Goal: Navigation & Orientation: Find specific page/section

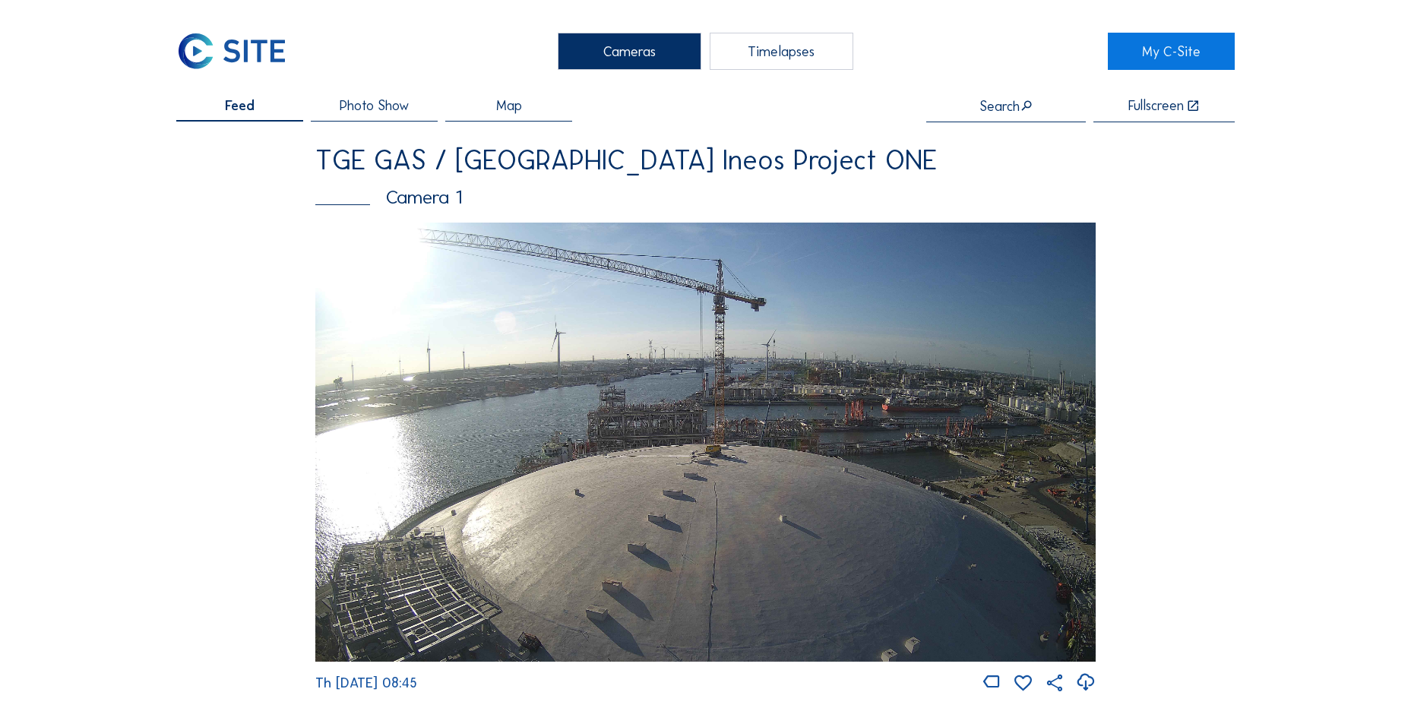
scroll to position [2204, 0]
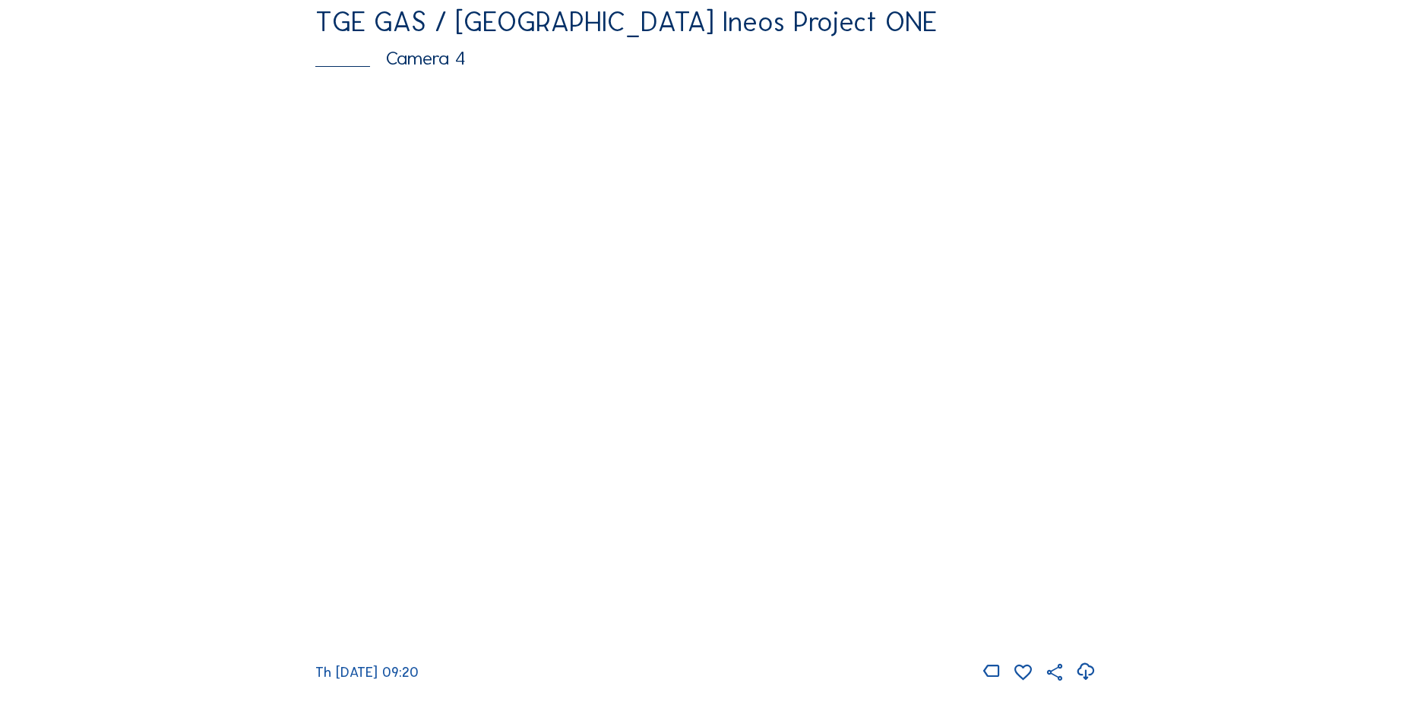
scroll to position [1498, 0]
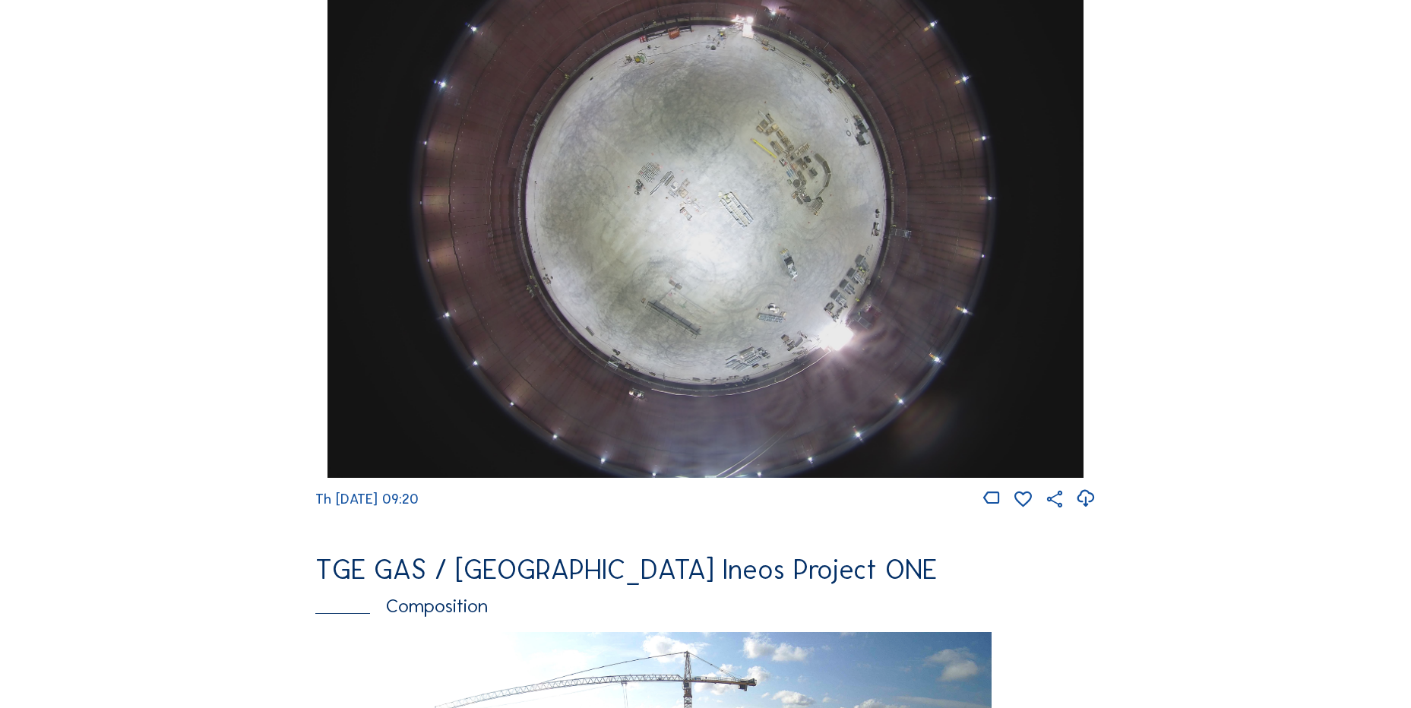
click at [1088, 512] on icon at bounding box center [1085, 498] width 21 height 25
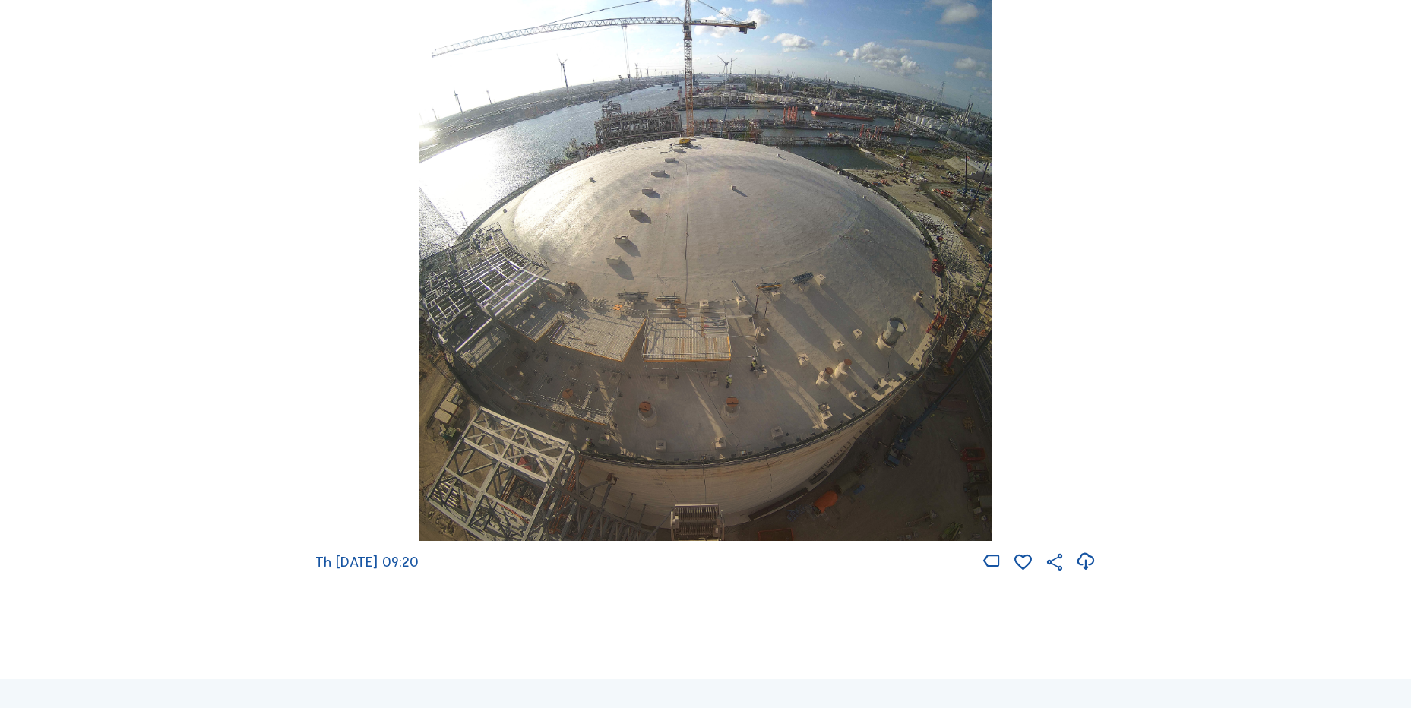
scroll to position [2182, 0]
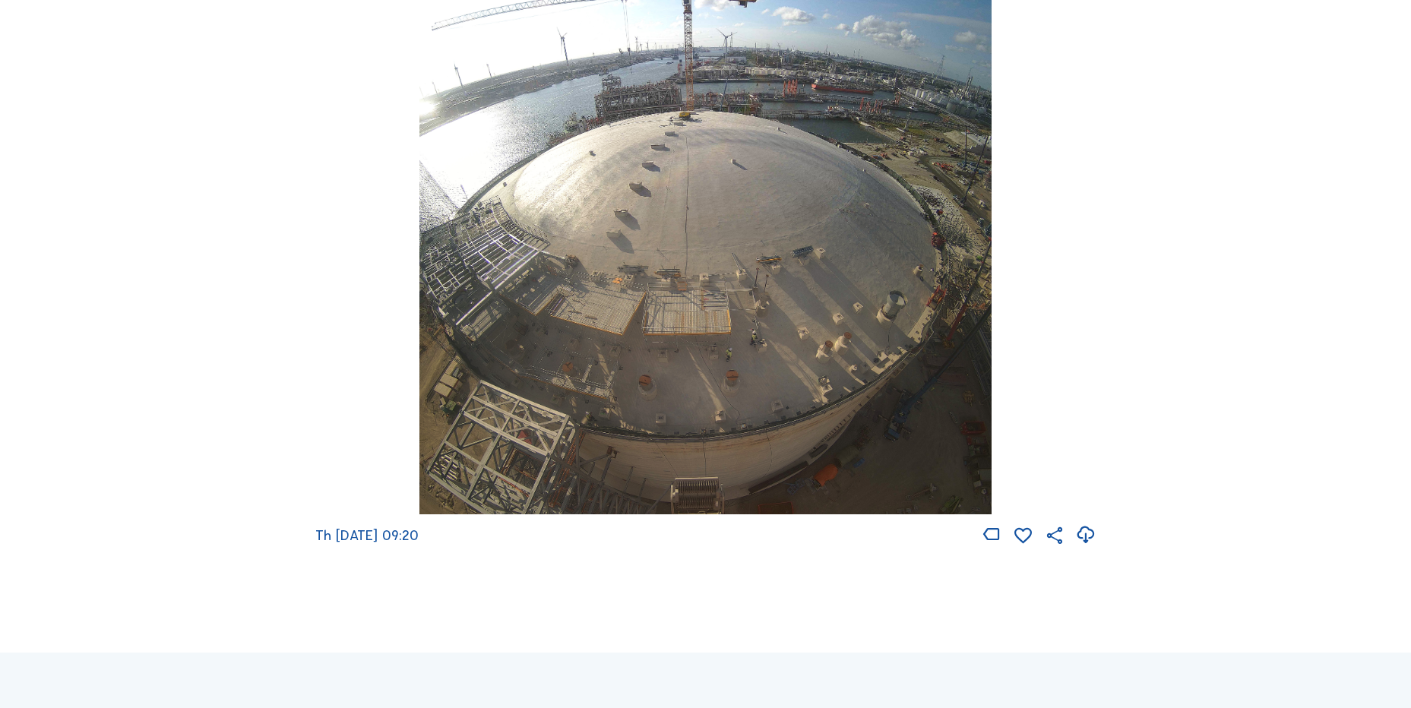
click at [1090, 548] on icon at bounding box center [1085, 535] width 21 height 25
drag, startPoint x: 355, startPoint y: 312, endPoint x: 283, endPoint y: 24, distance: 296.8
click at [355, 312] on div "Th 21 Aug 2025 09:20" at bounding box center [705, 247] width 781 height 599
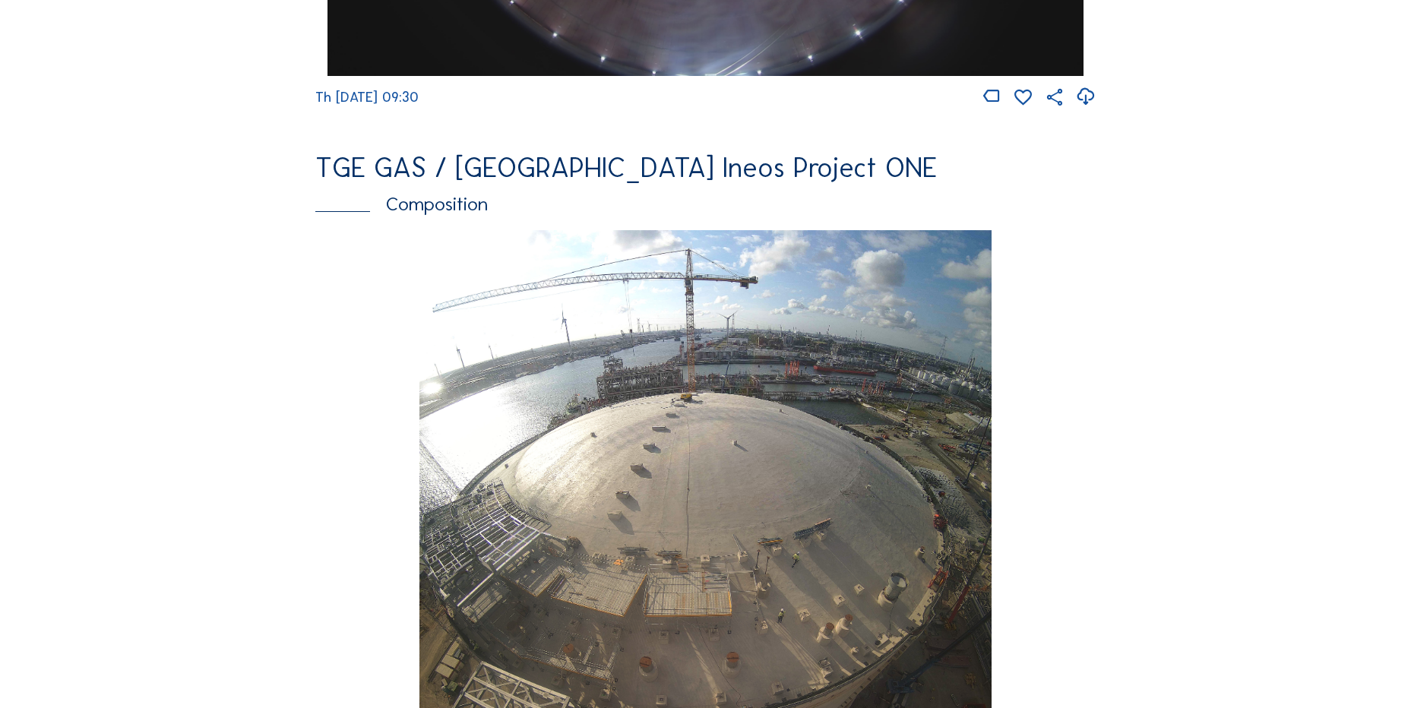
scroll to position [1520, 0]
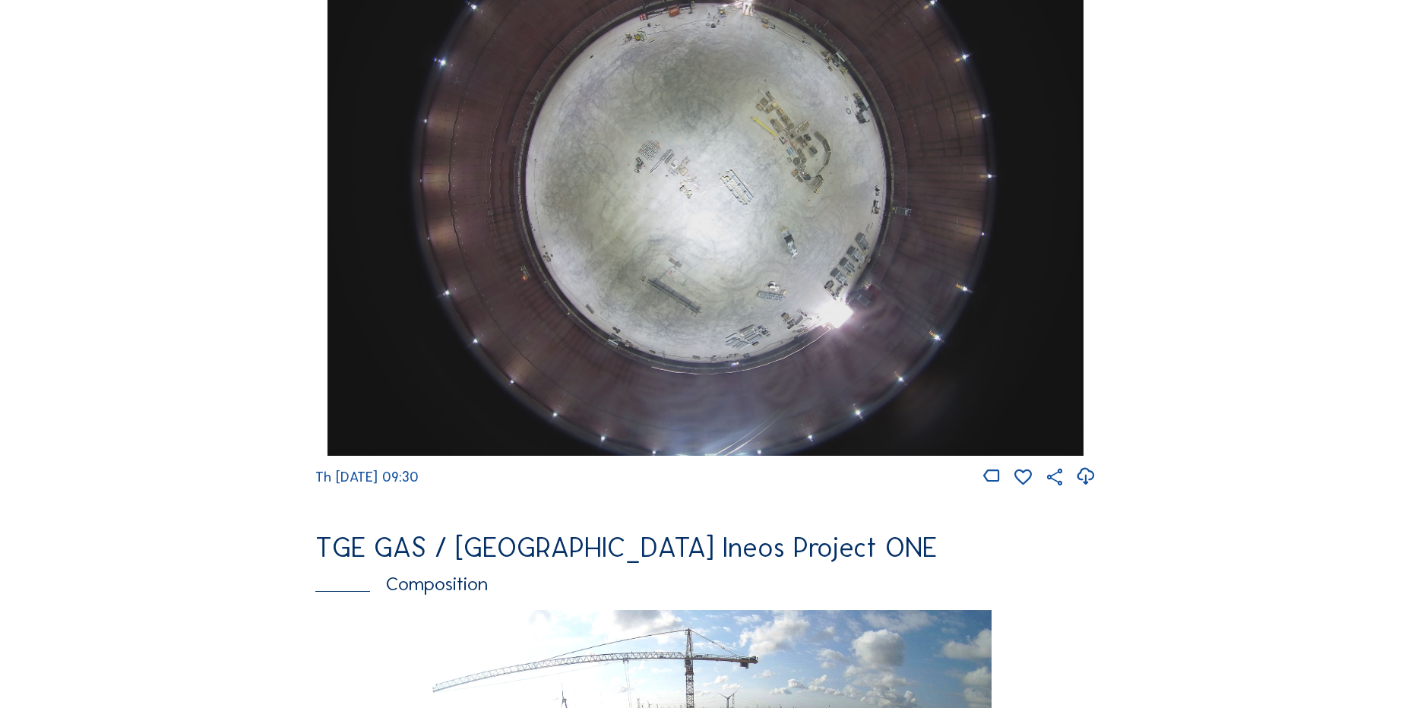
drag, startPoint x: 1088, startPoint y: 484, endPoint x: 1050, endPoint y: 458, distance: 47.0
click at [1088, 484] on icon at bounding box center [1085, 476] width 21 height 25
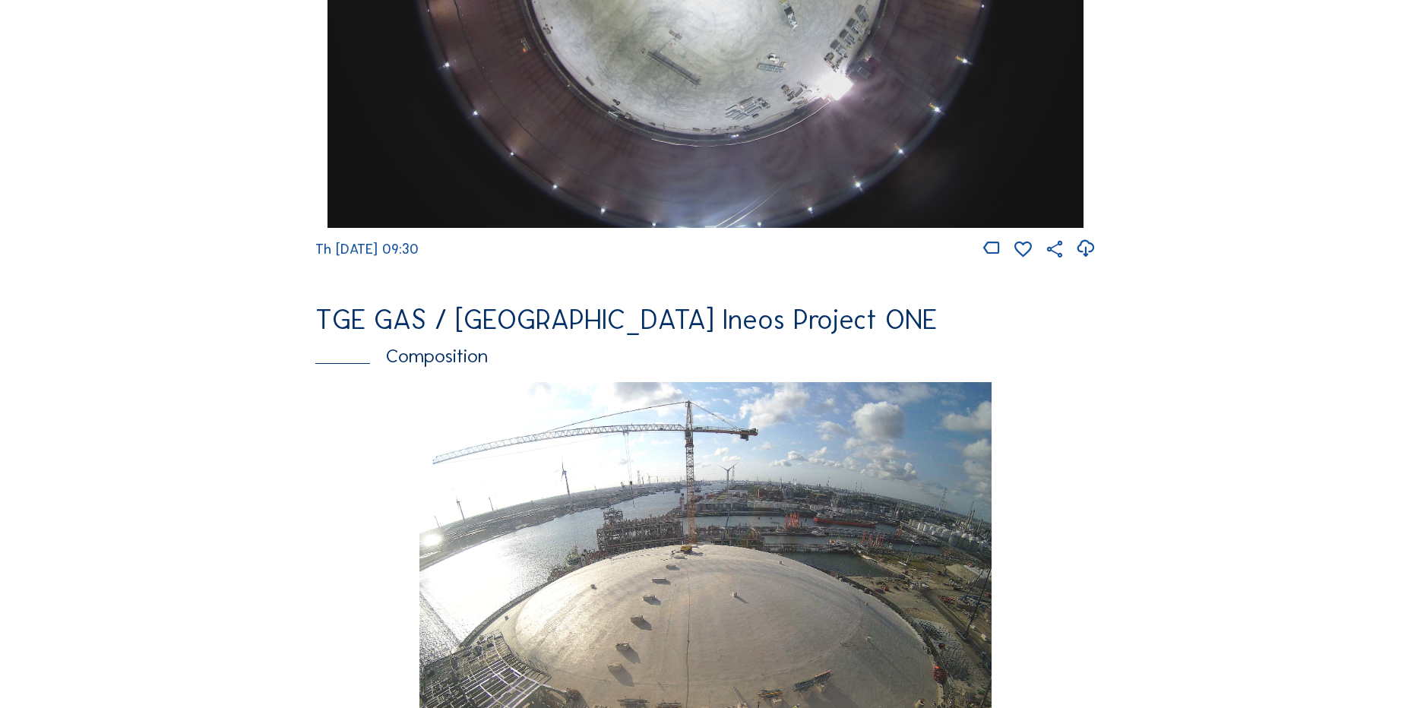
scroll to position [2052, 0]
